Goal: Task Accomplishment & Management: Use online tool/utility

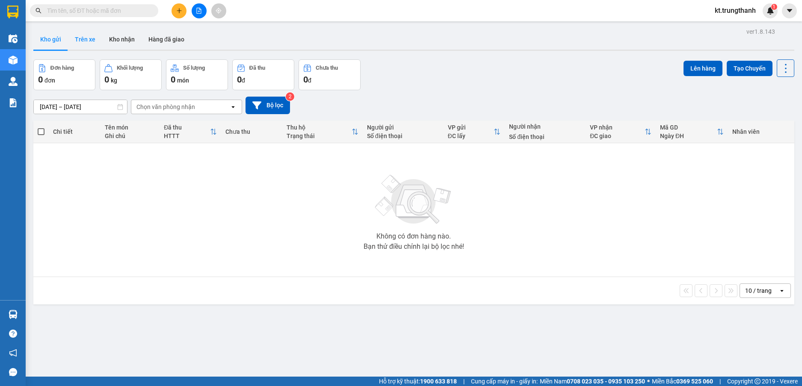
click at [88, 37] on button "Trên xe" at bounding box center [85, 39] width 34 height 21
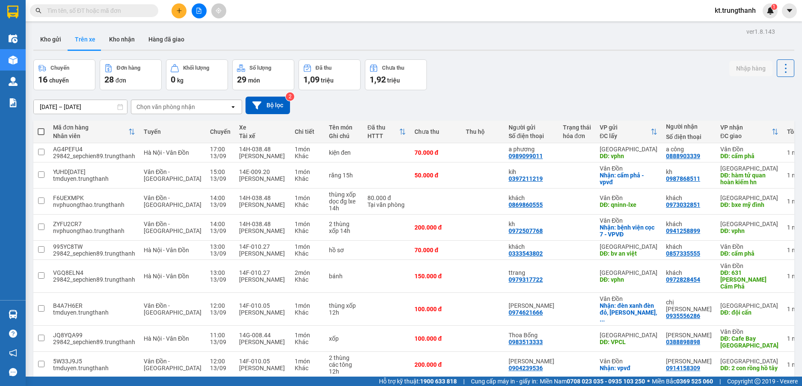
click at [86, 106] on input "12/09/2025 – 14/09/2025" at bounding box center [80, 107] width 93 height 14
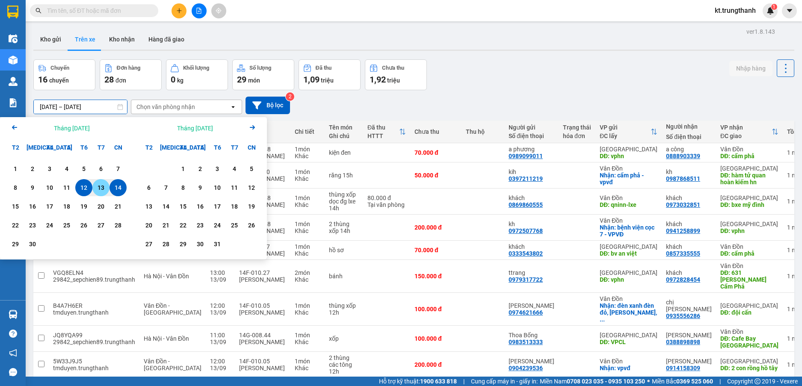
click at [98, 191] on div "13" at bounding box center [101, 188] width 12 height 10
type input "13/09/2025 – 13/09/2025"
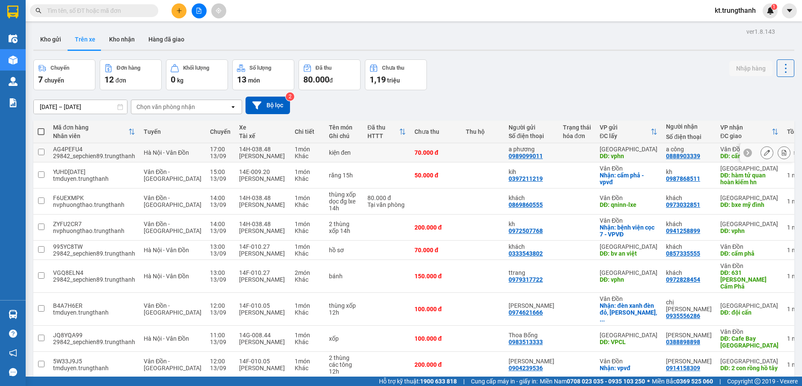
scroll to position [43, 0]
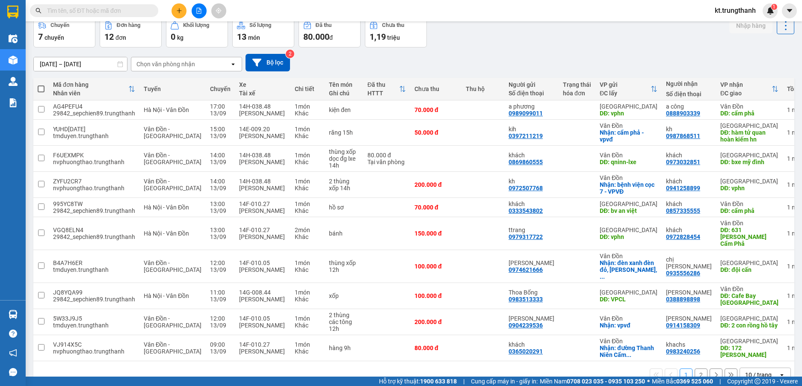
click at [694, 369] on button "2" at bounding box center [700, 375] width 13 height 13
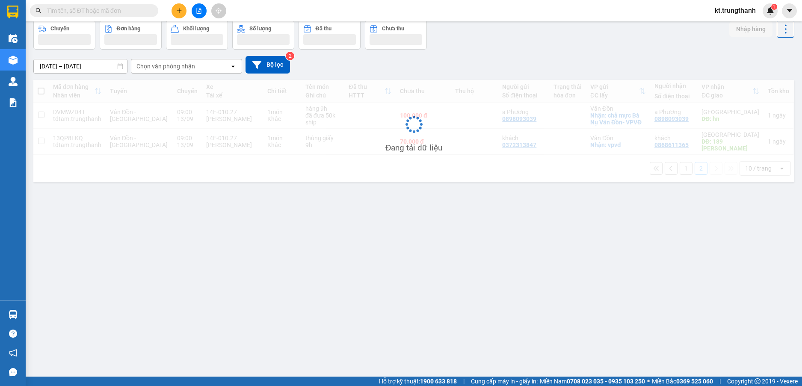
scroll to position [39, 0]
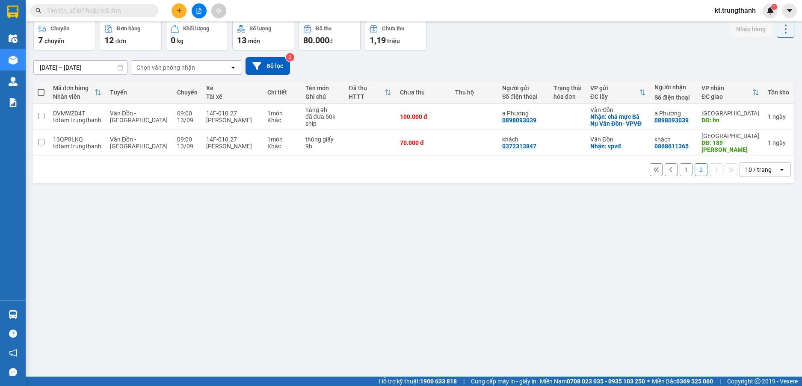
click at [683, 168] on button "1" at bounding box center [685, 169] width 13 height 13
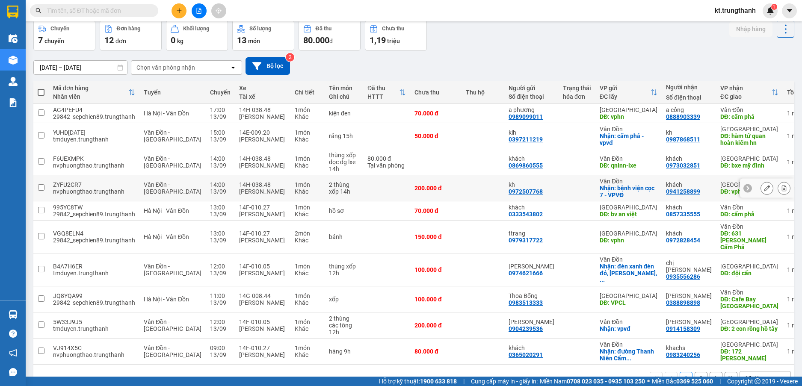
scroll to position [56, 0]
